Goal: Find specific page/section: Find specific page/section

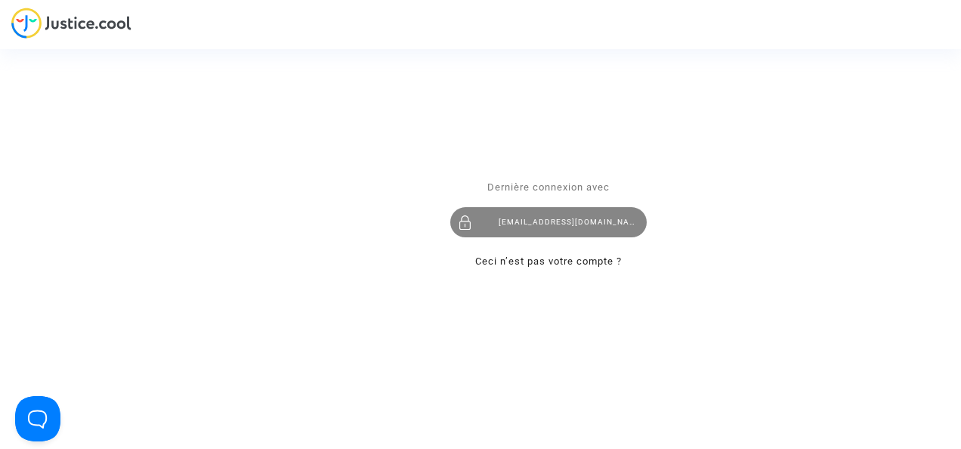
click at [541, 218] on div "levavasseur.prudence@llpavocat.com" at bounding box center [548, 223] width 196 height 30
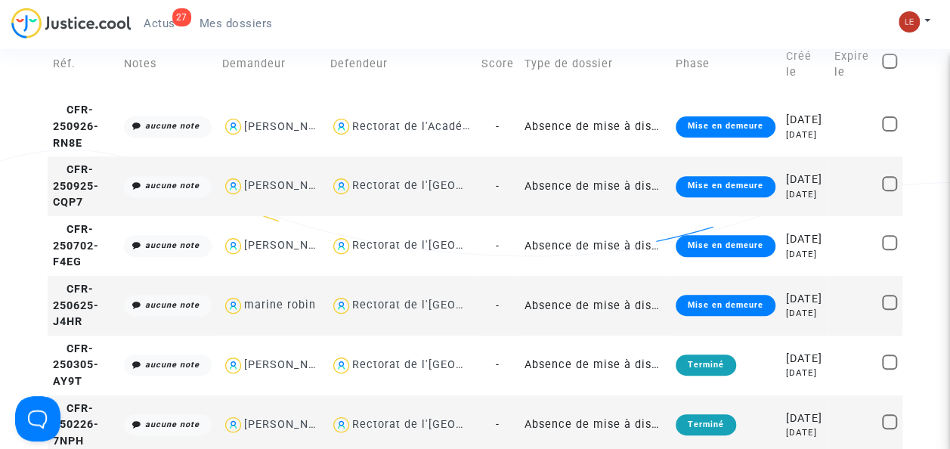
scroll to position [115, 0]
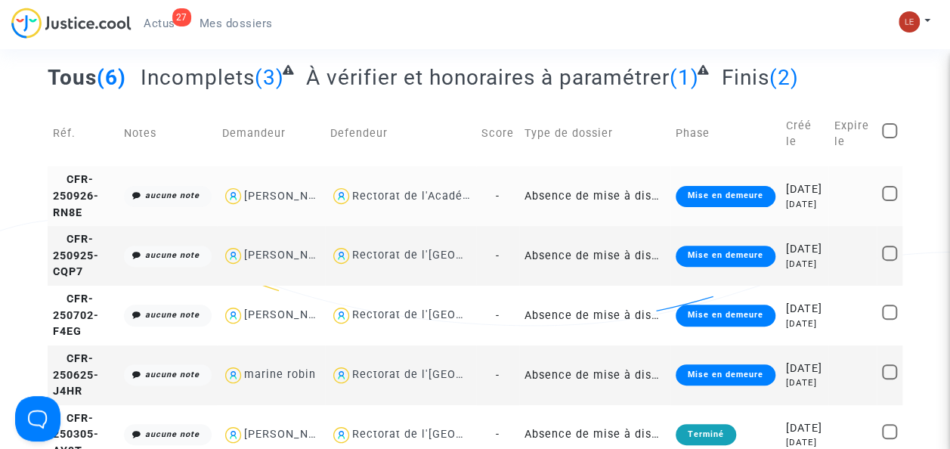
click at [62, 216] on td "CFR-250926-RN8E" at bounding box center [83, 196] width 71 height 60
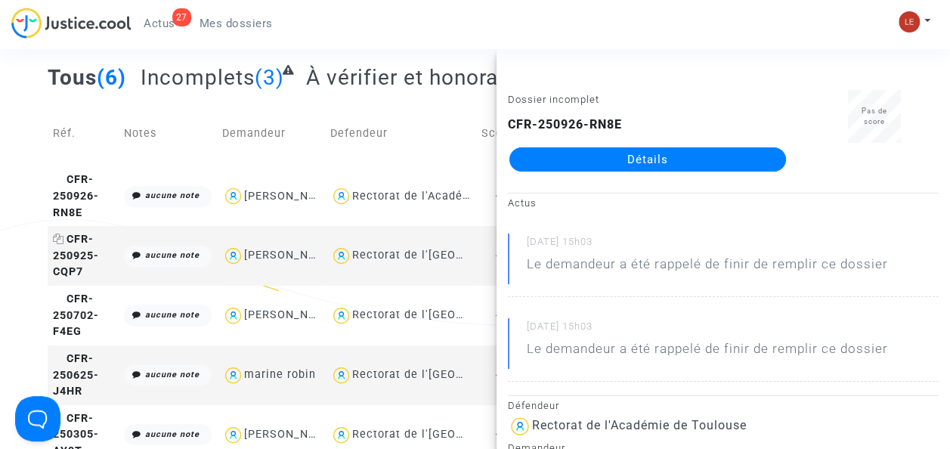
click at [66, 278] on span "CFR-250925-CQP7" at bounding box center [76, 255] width 46 height 45
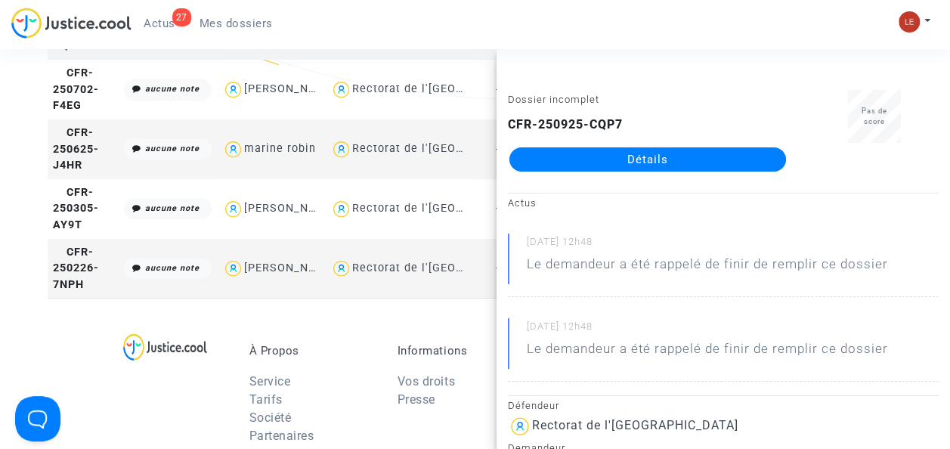
scroll to position [342, 0]
